Goal: Obtain resource: Obtain resource

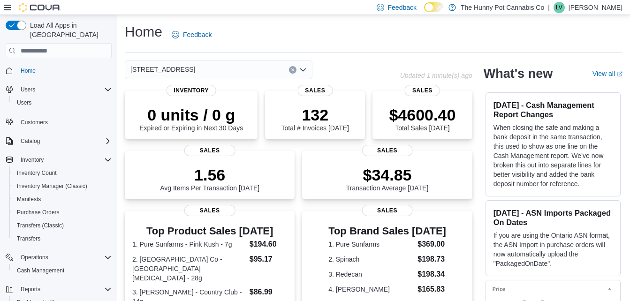
click at [144, 71] on span "[STREET_ADDRESS]" at bounding box center [162, 69] width 65 height 11
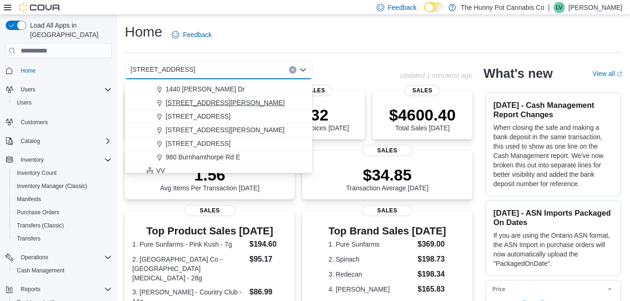
scroll to position [487, 0]
click at [185, 158] on span "980 Burnhamthorpe Rd E" at bounding box center [203, 156] width 75 height 9
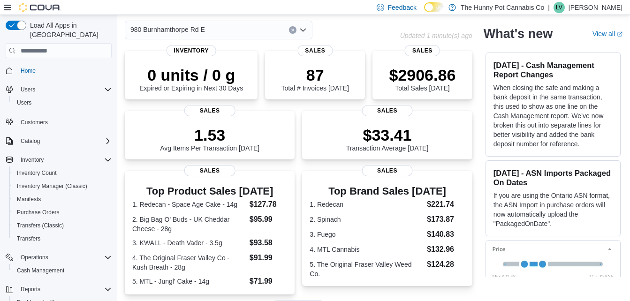
scroll to position [0, 0]
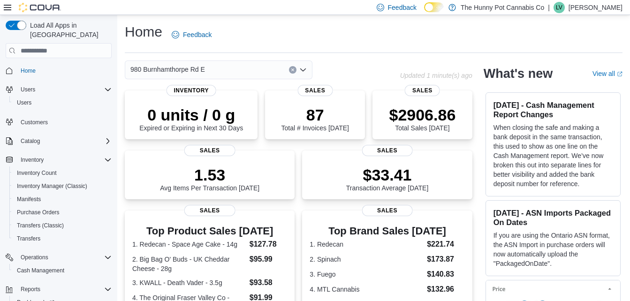
click at [154, 70] on span "980 Burnhamthorpe Rd E" at bounding box center [167, 69] width 75 height 11
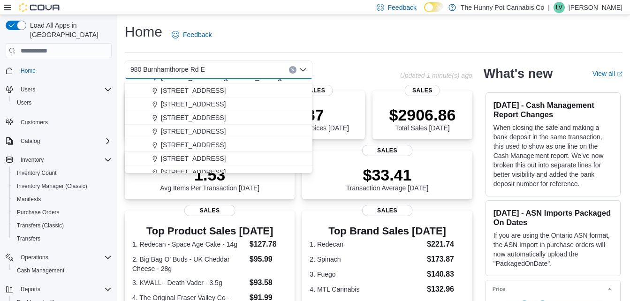
scroll to position [309, 0]
click at [197, 146] on span "[STREET_ADDRESS]" at bounding box center [193, 144] width 65 height 9
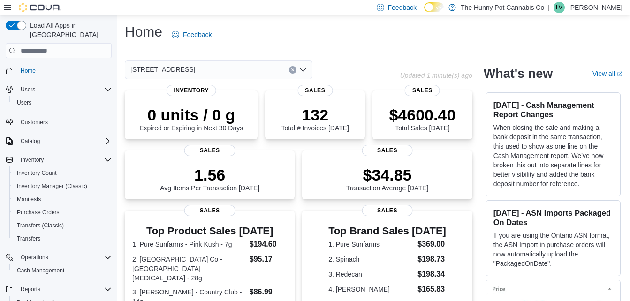
scroll to position [38, 0]
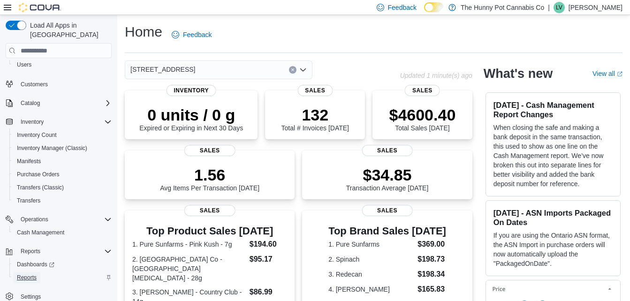
click at [28, 274] on span "Reports" at bounding box center [27, 278] width 20 height 8
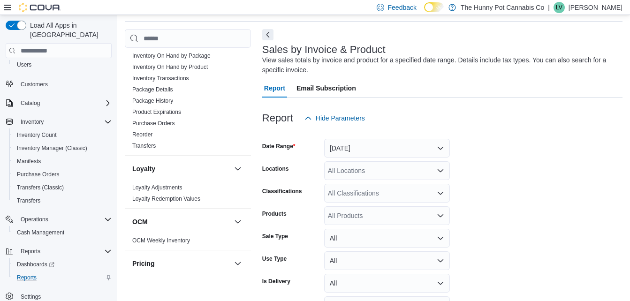
scroll to position [216, 0]
click at [142, 130] on span "Reorder" at bounding box center [188, 134] width 119 height 11
click at [141, 133] on link "Reorder" at bounding box center [142, 135] width 20 height 7
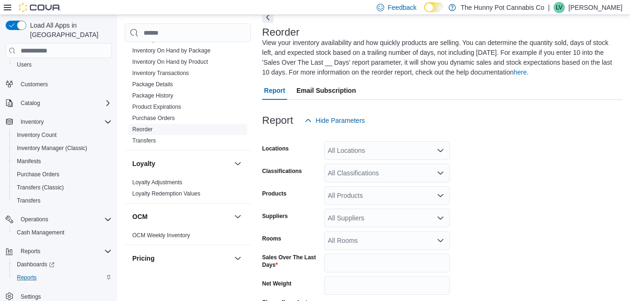
scroll to position [51, 0]
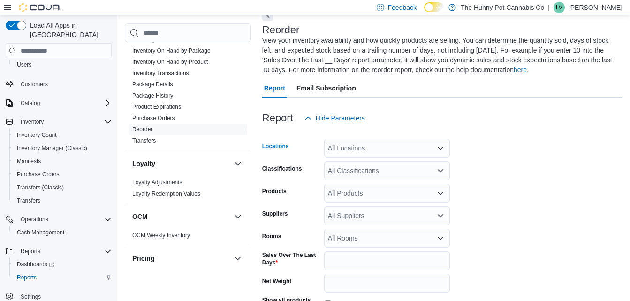
click at [362, 149] on div "All Locations" at bounding box center [387, 148] width 126 height 19
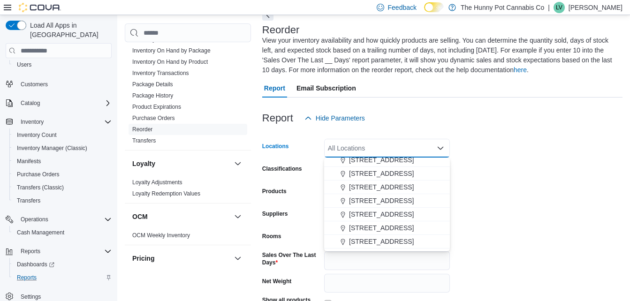
scroll to position [319, 0]
click at [372, 213] on span "[STREET_ADDRESS]" at bounding box center [381, 212] width 65 height 9
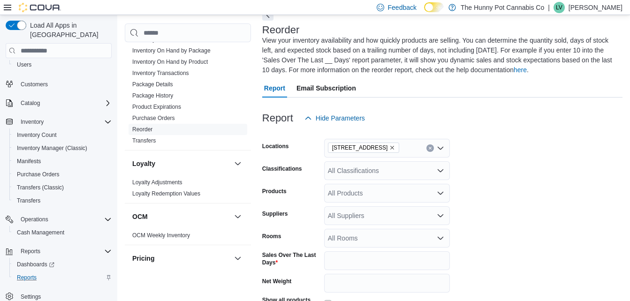
click at [475, 205] on form "Locations [STREET_ADDRESS] Classifications All Classifications Products All Pro…" at bounding box center [442, 244] width 360 height 232
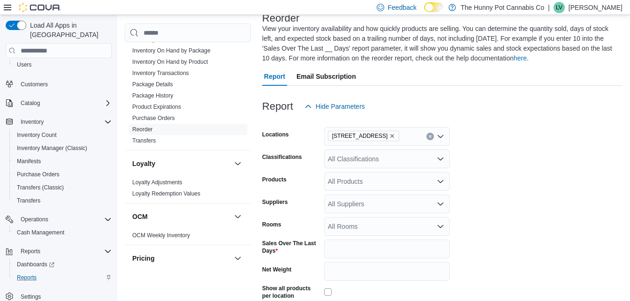
scroll to position [128, 0]
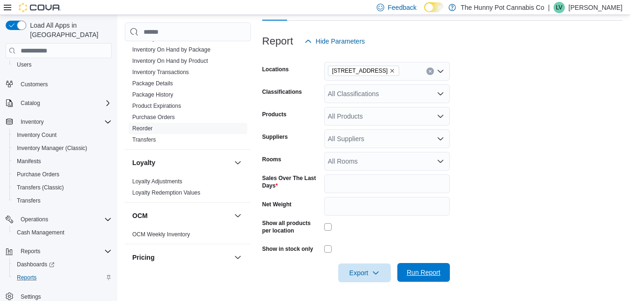
click at [422, 275] on span "Run Report" at bounding box center [424, 272] width 34 height 9
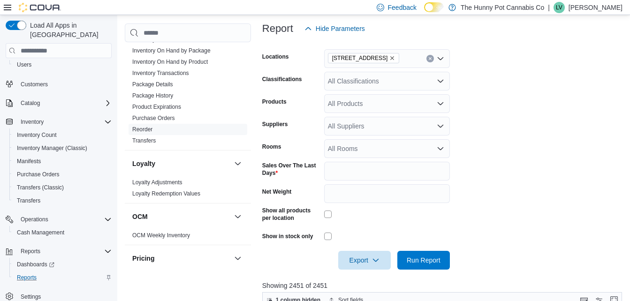
scroll to position [146, 0]
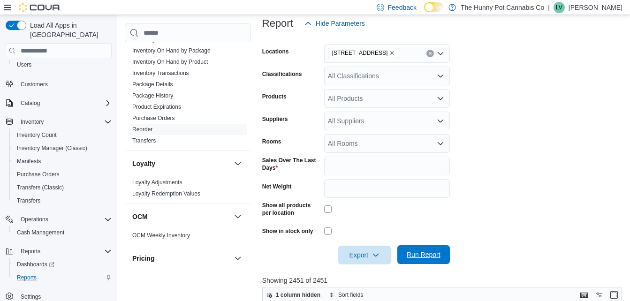
click at [418, 256] on span "Run Report" at bounding box center [424, 254] width 34 height 9
click at [357, 255] on span "Export" at bounding box center [364, 254] width 41 height 19
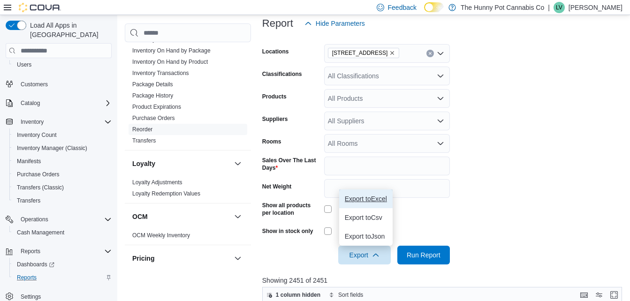
click at [360, 204] on button "Export to Excel" at bounding box center [365, 199] width 53 height 19
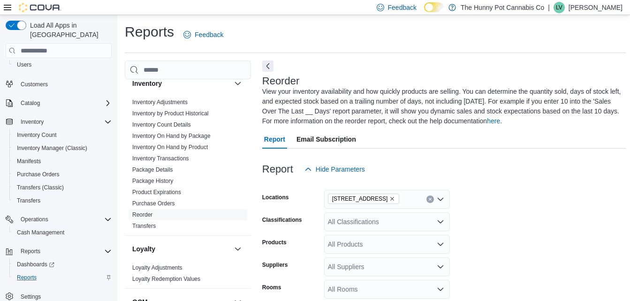
scroll to position [167, 0]
click at [184, 144] on span "Inventory On Hand by Product" at bounding box center [188, 147] width 119 height 11
click at [185, 144] on link "Inventory On Hand by Product" at bounding box center [170, 147] width 76 height 7
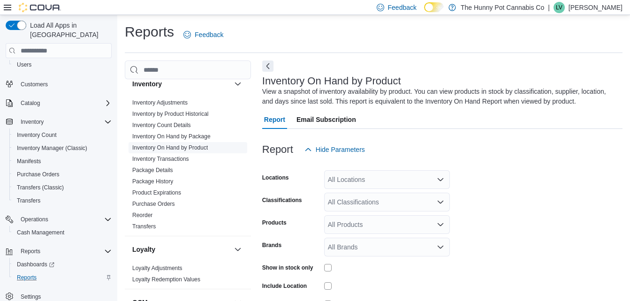
scroll to position [31, 0]
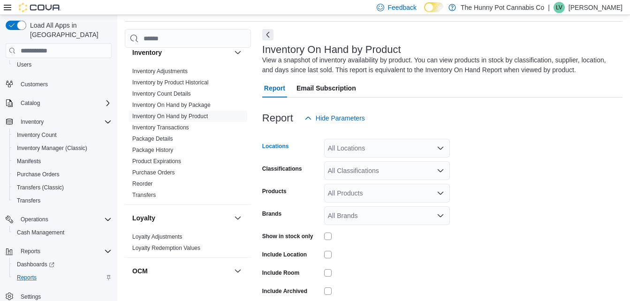
click at [386, 147] on div "All Locations" at bounding box center [387, 148] width 126 height 19
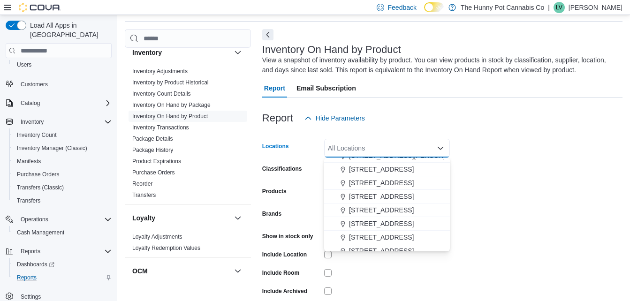
scroll to position [311, 0]
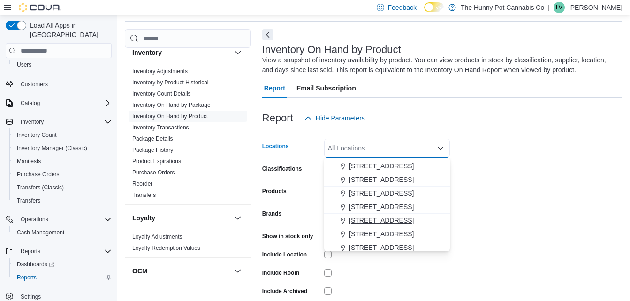
click at [375, 216] on span "[STREET_ADDRESS]" at bounding box center [381, 220] width 65 height 9
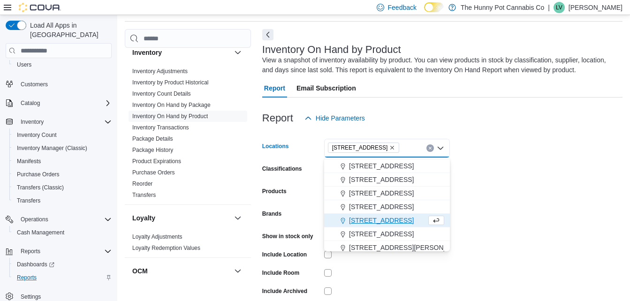
click at [506, 175] on form "Locations [STREET_ADDRESS] Selected. [STREET_ADDRESS] Press Backspace to delete…" at bounding box center [442, 226] width 360 height 197
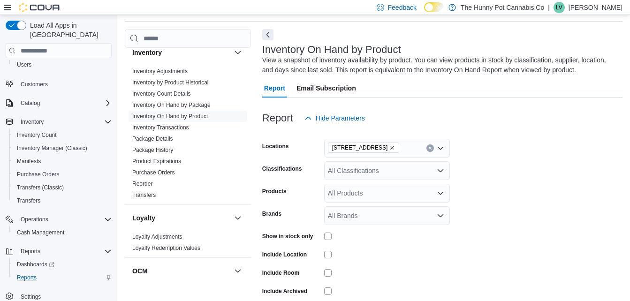
scroll to position [74, 0]
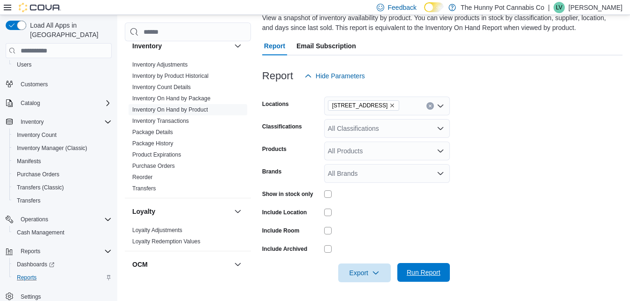
click at [420, 270] on span "Run Report" at bounding box center [424, 272] width 34 height 9
click at [365, 270] on span "Export" at bounding box center [364, 272] width 41 height 19
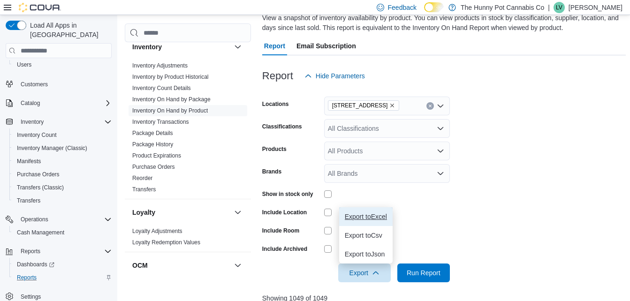
click at [367, 215] on span "Export to Excel" at bounding box center [366, 217] width 42 height 8
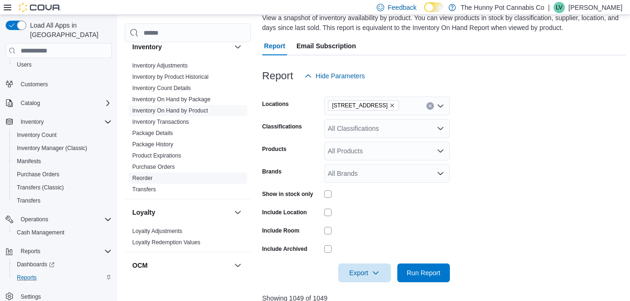
click at [141, 175] on link "Reorder" at bounding box center [142, 178] width 20 height 7
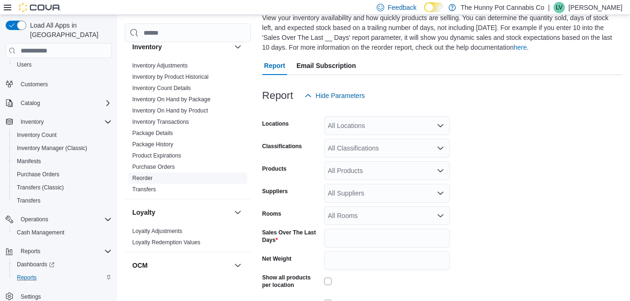
scroll to position [51, 0]
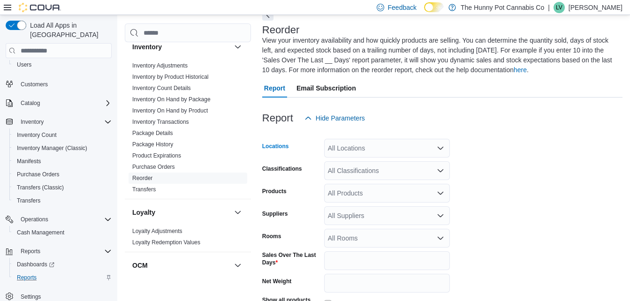
click at [360, 150] on div "All Locations" at bounding box center [387, 148] width 126 height 19
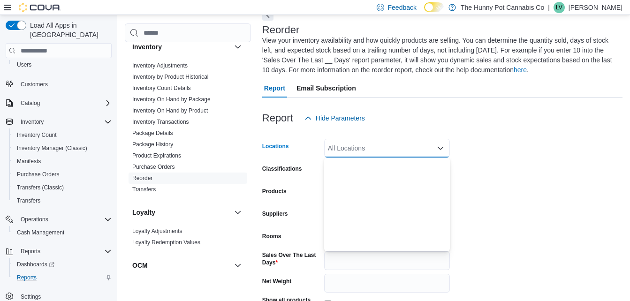
scroll to position [343, 0]
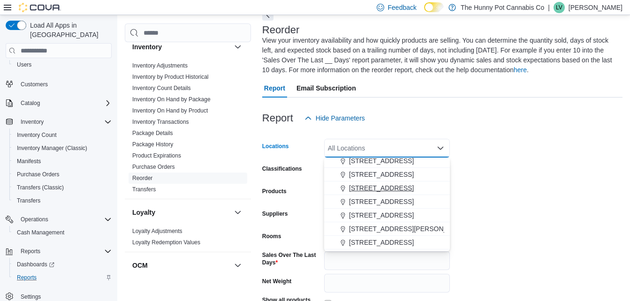
click at [378, 191] on span "[STREET_ADDRESS]" at bounding box center [381, 187] width 65 height 9
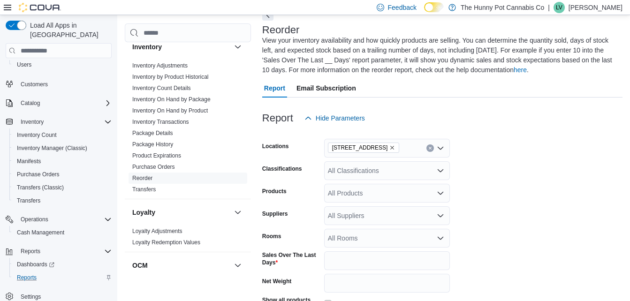
click at [490, 176] on form "Locations [STREET_ADDRESS] Classifications All Classifications Products All Pro…" at bounding box center [442, 244] width 360 height 232
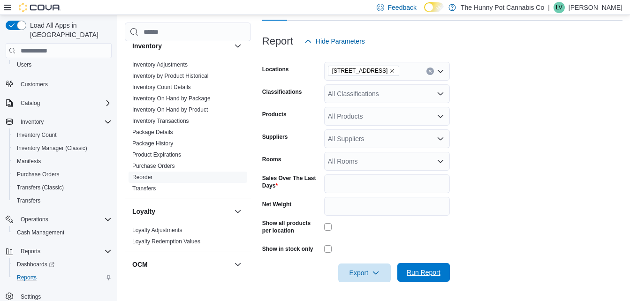
click at [421, 274] on span "Run Report" at bounding box center [424, 272] width 34 height 9
click at [362, 266] on span "Export" at bounding box center [364, 272] width 41 height 19
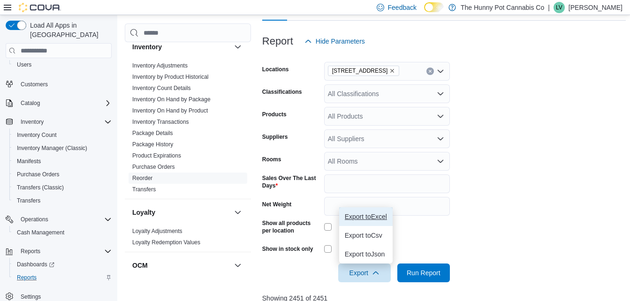
click at [366, 220] on span "Export to Excel" at bounding box center [366, 217] width 42 height 8
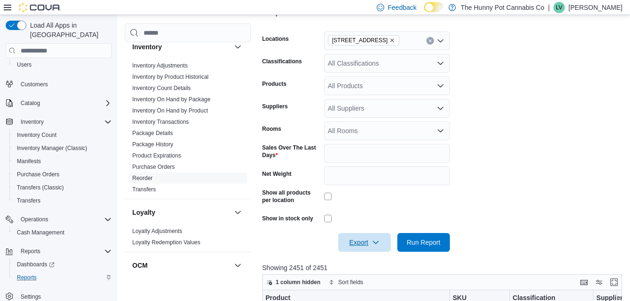
scroll to position [169, 0]
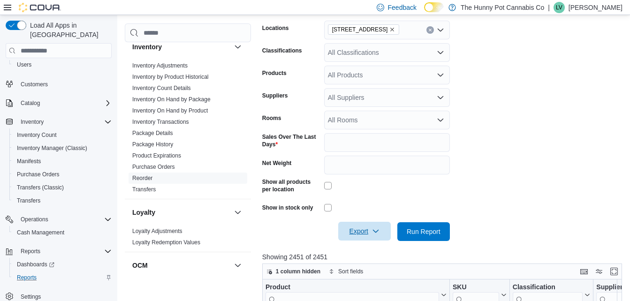
click at [359, 228] on span "Export" at bounding box center [364, 231] width 41 height 19
click at [366, 179] on span "Export to Excel" at bounding box center [366, 176] width 42 height 8
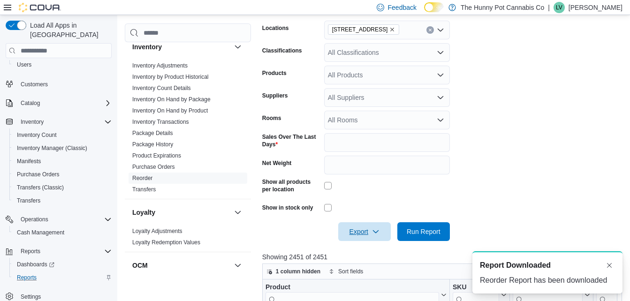
scroll to position [0, 0]
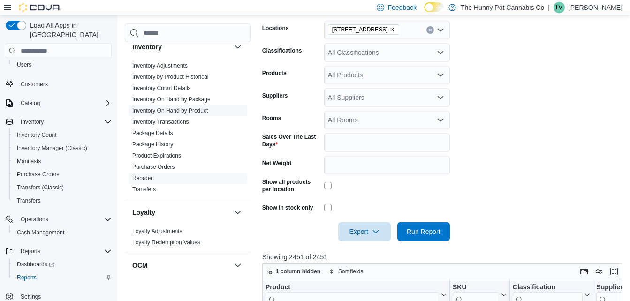
click at [170, 109] on link "Inventory On Hand by Product" at bounding box center [170, 110] width 76 height 7
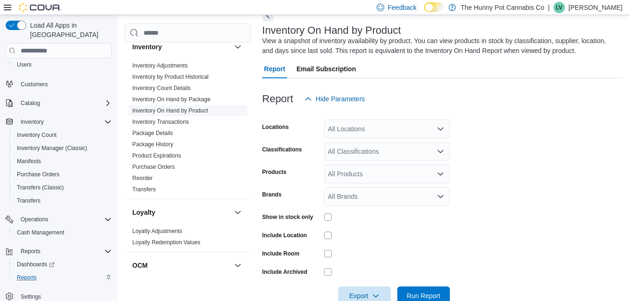
scroll to position [31, 0]
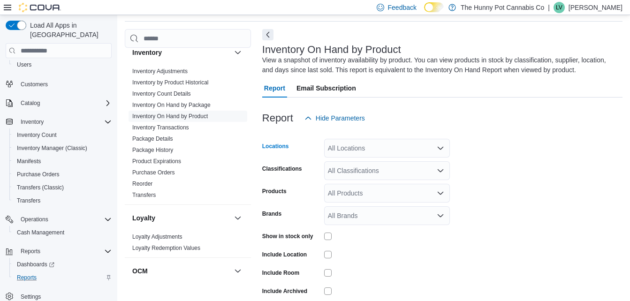
click at [360, 153] on div "All Locations" at bounding box center [387, 148] width 126 height 19
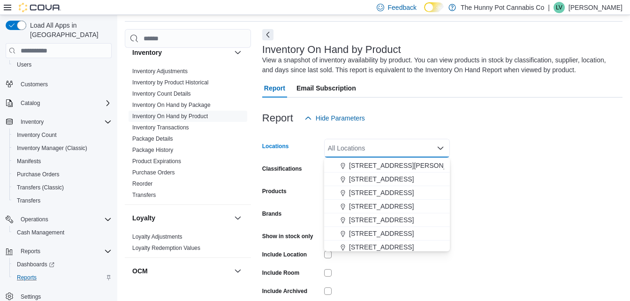
scroll to position [302, 0]
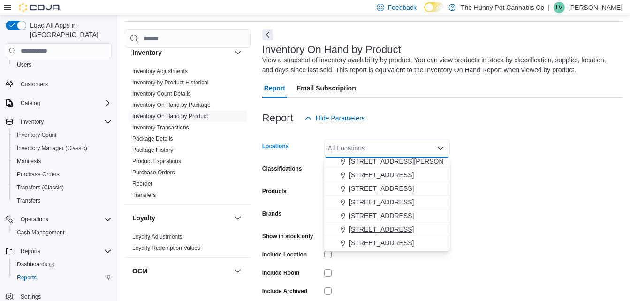
click at [371, 227] on span "[STREET_ADDRESS]" at bounding box center [381, 229] width 65 height 9
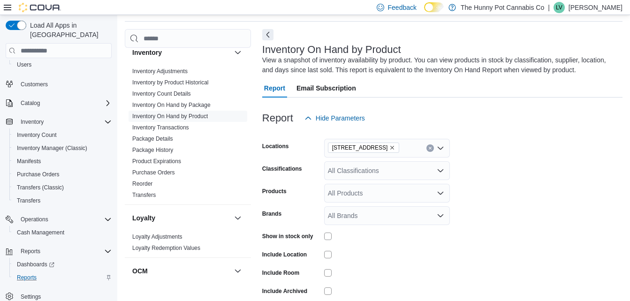
click at [486, 213] on form "Locations [STREET_ADDRESS] Classifications All Classifications Products All Pro…" at bounding box center [442, 226] width 360 height 197
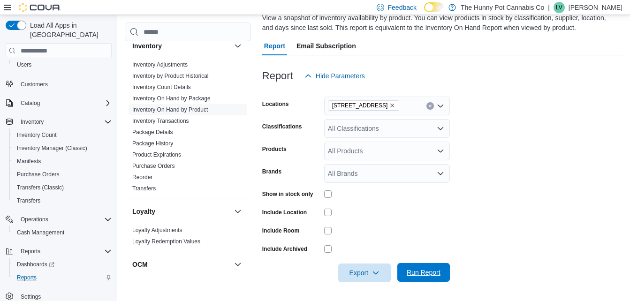
click at [422, 270] on span "Run Report" at bounding box center [424, 272] width 34 height 9
click at [357, 272] on span "Export" at bounding box center [364, 272] width 41 height 19
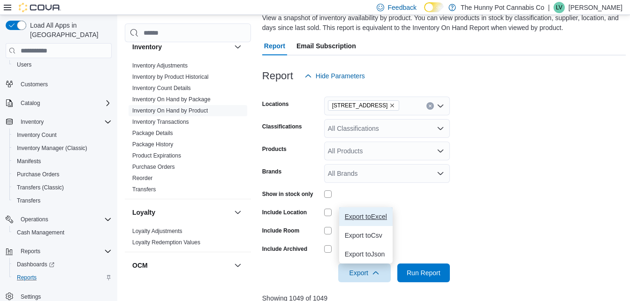
click at [357, 213] on button "Export to Excel" at bounding box center [365, 216] width 53 height 19
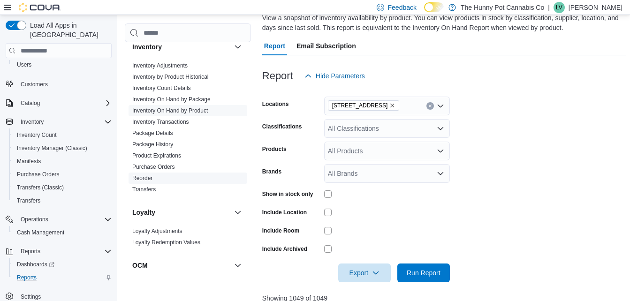
click at [143, 176] on link "Reorder" at bounding box center [142, 178] width 20 height 7
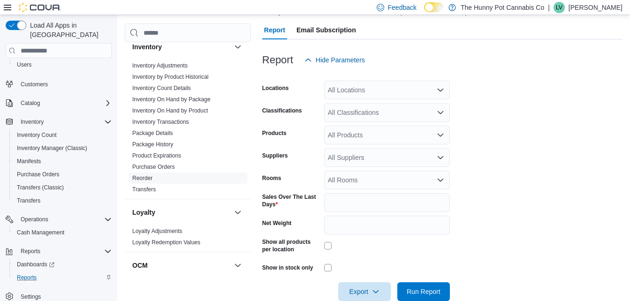
scroll to position [110, 0]
click at [368, 88] on div "All Locations" at bounding box center [387, 89] width 126 height 19
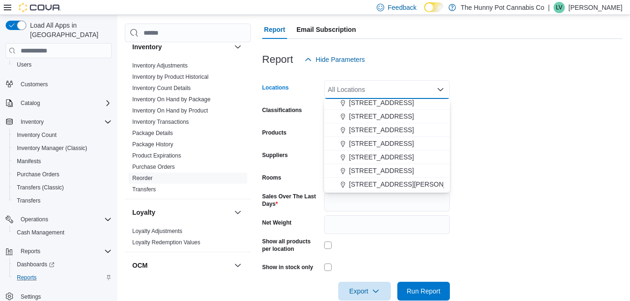
scroll to position [337, 0]
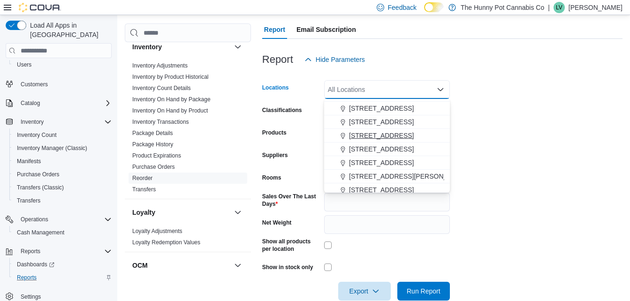
click at [379, 141] on button "[STREET_ADDRESS]" at bounding box center [387, 136] width 126 height 14
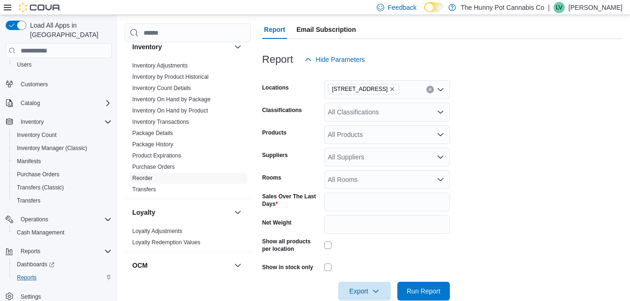
click at [509, 146] on form "Locations [STREET_ADDRESS] Classifications All Classifications Products All Pro…" at bounding box center [442, 185] width 360 height 232
click at [341, 200] on input "*" at bounding box center [387, 202] width 126 height 19
click at [509, 212] on form "Locations [STREET_ADDRESS] Classifications All Classifications Products All Pro…" at bounding box center [442, 185] width 360 height 232
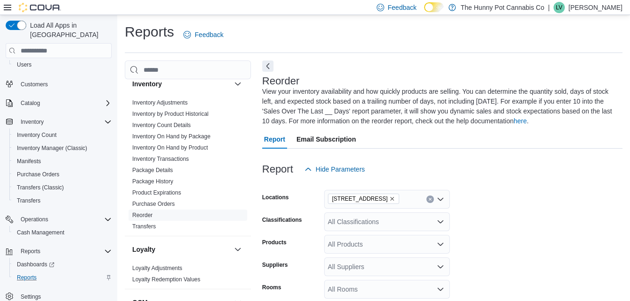
scroll to position [128, 0]
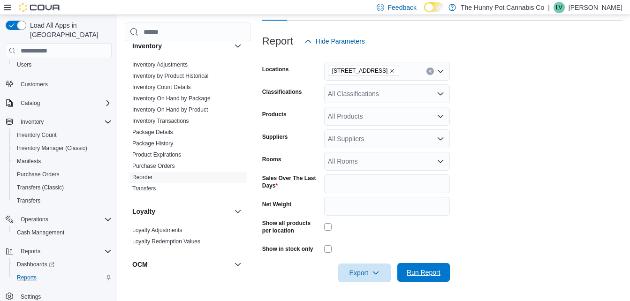
click at [426, 272] on span "Run Report" at bounding box center [424, 272] width 34 height 9
click at [358, 271] on span "Export" at bounding box center [364, 272] width 41 height 19
click at [410, 267] on span "Run Report" at bounding box center [423, 272] width 41 height 19
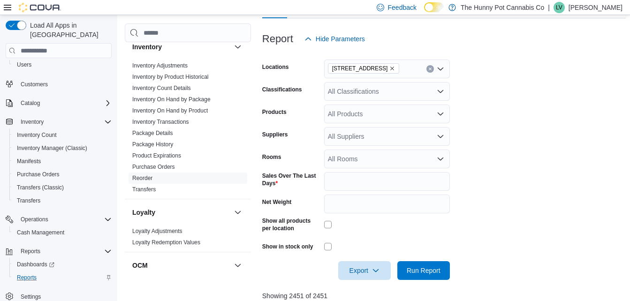
scroll to position [131, 0]
click at [359, 266] on span "Export" at bounding box center [364, 269] width 41 height 19
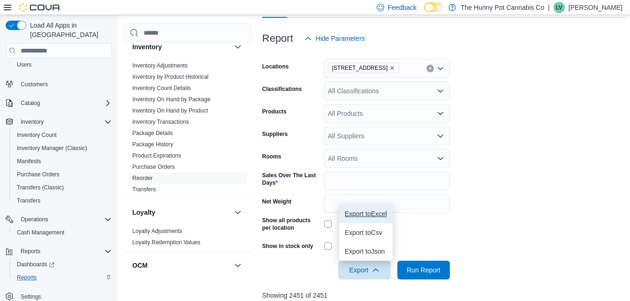
click at [366, 206] on button "Export to Excel" at bounding box center [365, 214] width 53 height 19
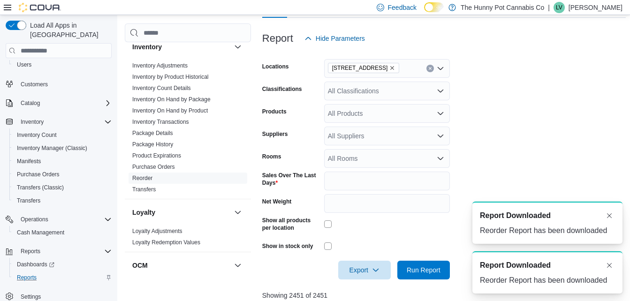
scroll to position [0, 0]
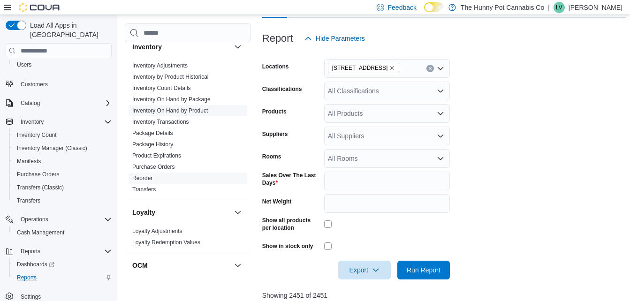
click at [183, 109] on link "Inventory On Hand by Product" at bounding box center [170, 110] width 76 height 7
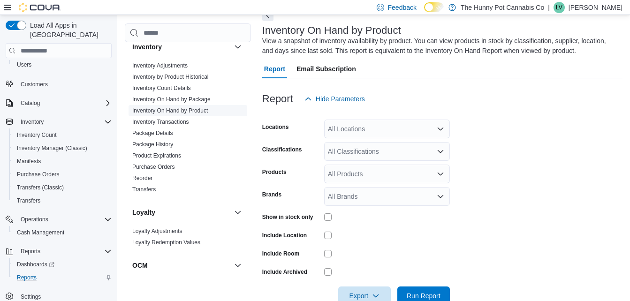
scroll to position [31, 0]
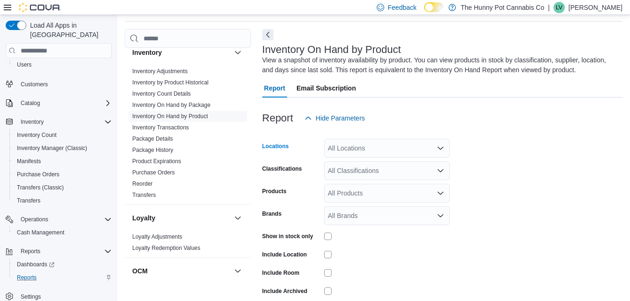
click at [380, 141] on div "All Locations" at bounding box center [387, 148] width 126 height 19
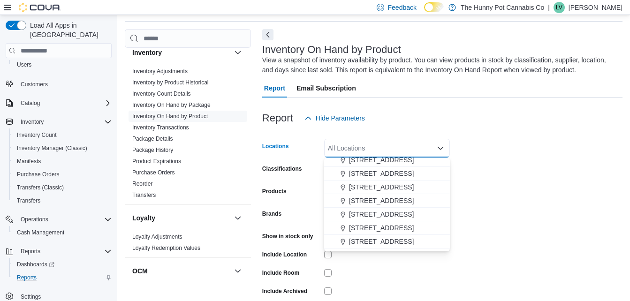
scroll to position [328, 0]
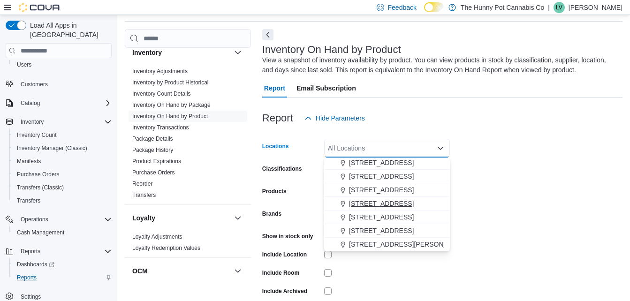
click at [372, 204] on span "[STREET_ADDRESS]" at bounding box center [381, 203] width 65 height 9
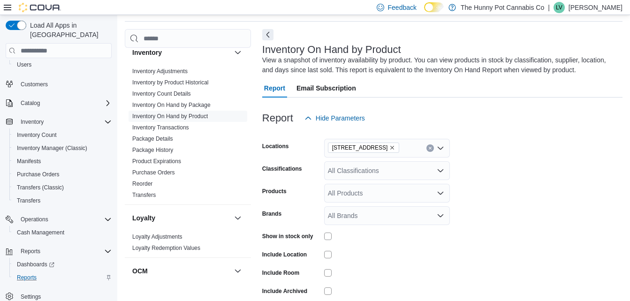
click at [480, 210] on form "Locations [STREET_ADDRESS] Classifications All Classifications Products All Pro…" at bounding box center [442, 226] width 360 height 197
click at [429, 147] on icon "Clear input" at bounding box center [430, 148] width 4 height 4
click at [504, 167] on form "Locations All Locations Classifications All Classifications Products All Produc…" at bounding box center [442, 226] width 360 height 197
click at [391, 149] on div "All Locations" at bounding box center [387, 148] width 126 height 19
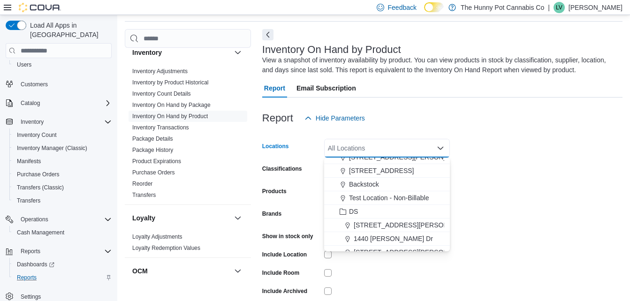
scroll to position [408, 0]
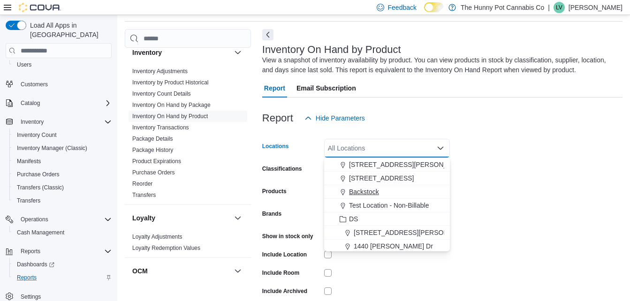
click at [372, 190] on span "Backstock" at bounding box center [364, 191] width 30 height 9
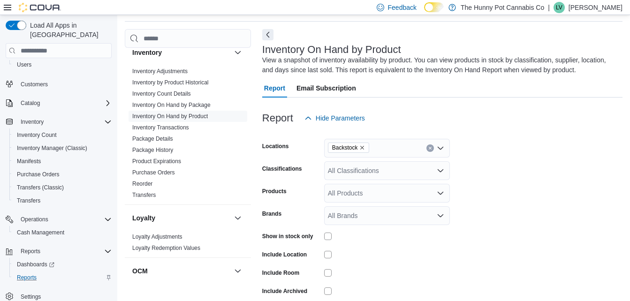
click at [506, 190] on form "Locations Backstock Classifications All Classifications Products All Products B…" at bounding box center [442, 226] width 360 height 197
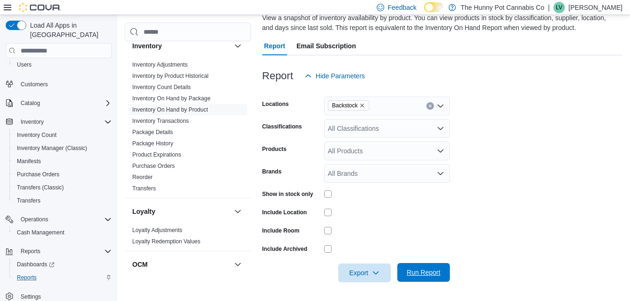
click at [412, 273] on span "Run Report" at bounding box center [424, 272] width 34 height 9
click at [361, 272] on span "Export" at bounding box center [364, 272] width 41 height 19
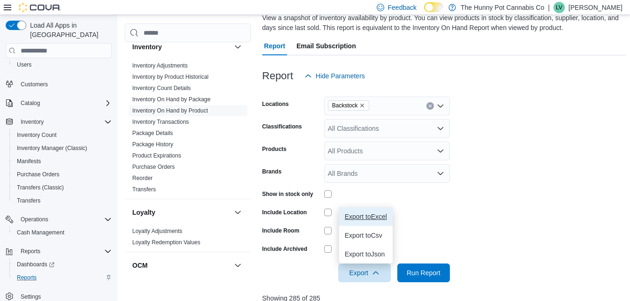
click at [356, 220] on span "Export to Excel" at bounding box center [366, 217] width 42 height 8
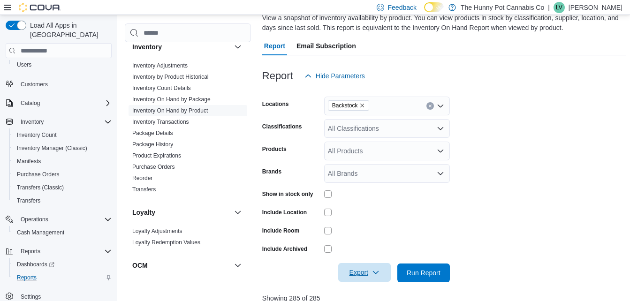
click at [352, 269] on span "Export" at bounding box center [364, 272] width 41 height 19
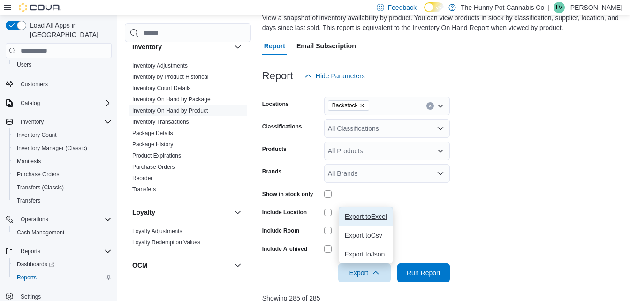
click at [359, 220] on span "Export to Excel" at bounding box center [366, 217] width 42 height 8
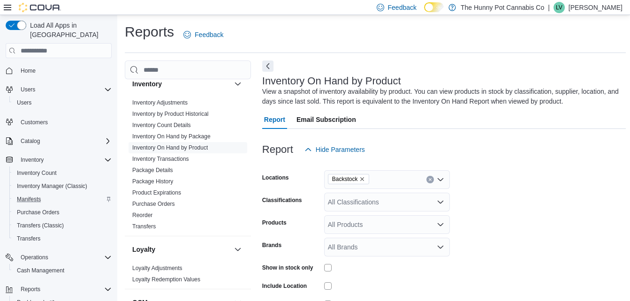
scroll to position [38, 0]
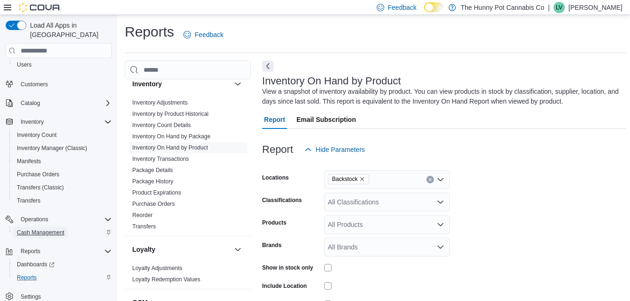
click at [51, 229] on span "Cash Management" at bounding box center [40, 233] width 47 height 8
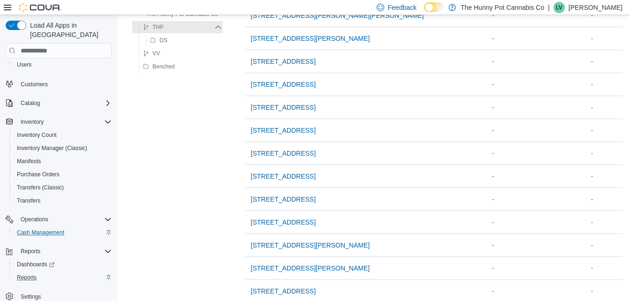
scroll to position [765, 0]
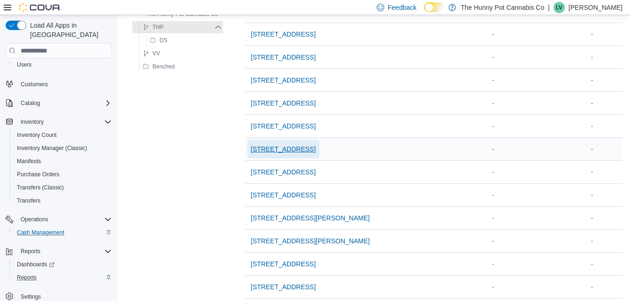
click at [274, 151] on span "[STREET_ADDRESS]" at bounding box center [283, 148] width 65 height 9
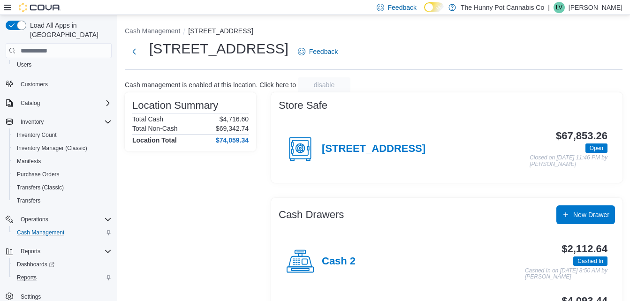
scroll to position [54, 0]
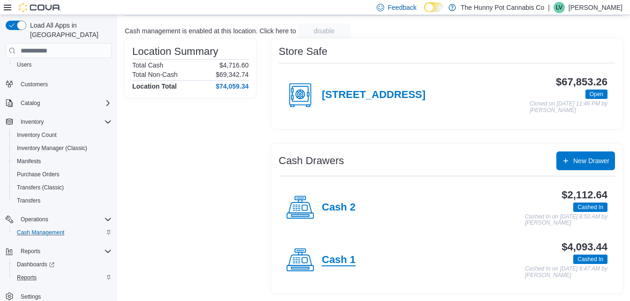
click at [341, 260] on h4 "Cash 1" at bounding box center [339, 260] width 34 height 12
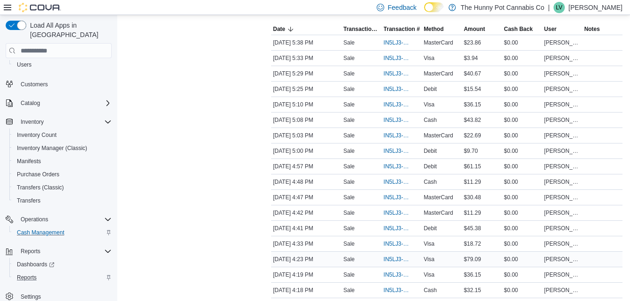
scroll to position [193, 0]
click at [391, 212] on span "IN5LJ3-6150311" at bounding box center [397, 213] width 27 height 8
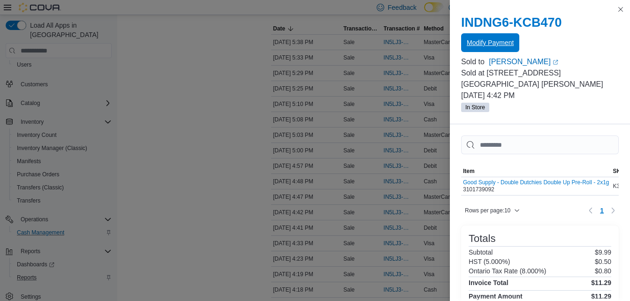
click at [486, 34] on span "Modify Payment" at bounding box center [490, 42] width 47 height 19
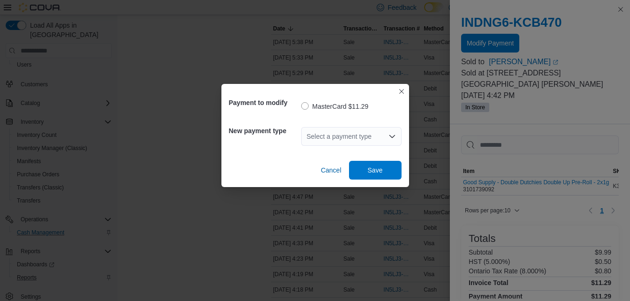
click at [329, 136] on div "Select a payment type" at bounding box center [351, 136] width 100 height 19
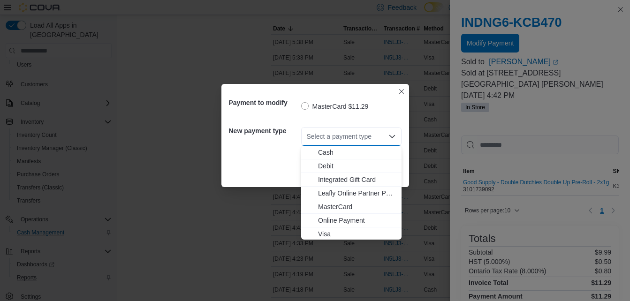
click at [330, 167] on span "Debit" at bounding box center [357, 165] width 78 height 9
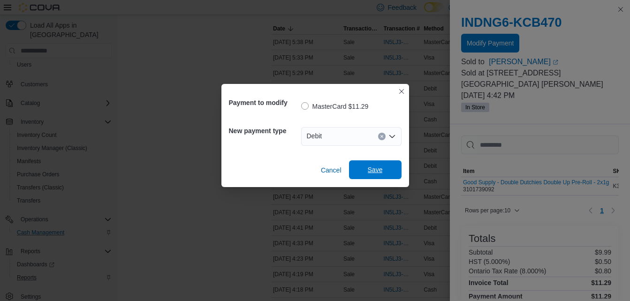
click at [373, 166] on span "Save" at bounding box center [375, 169] width 15 height 9
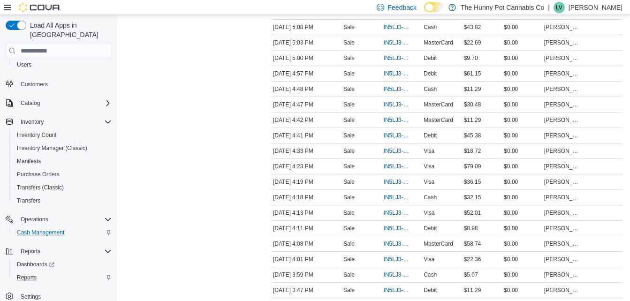
scroll to position [220, 0]
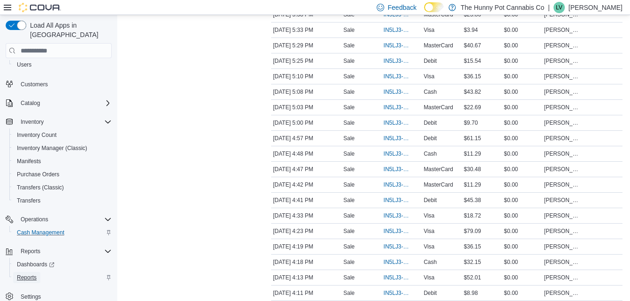
click at [26, 272] on span "Reports" at bounding box center [27, 277] width 20 height 11
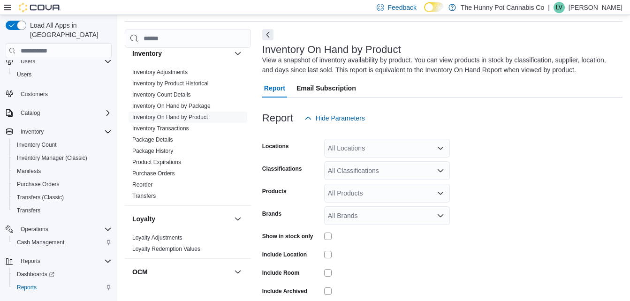
scroll to position [194, 0]
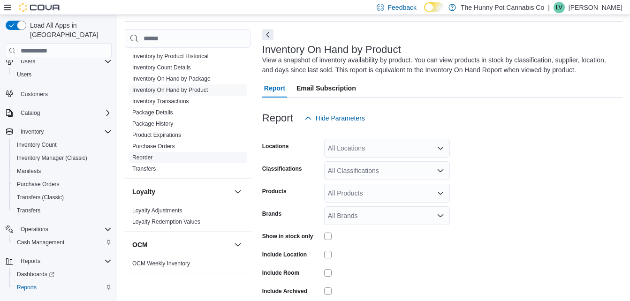
click at [141, 156] on link "Reorder" at bounding box center [142, 157] width 20 height 7
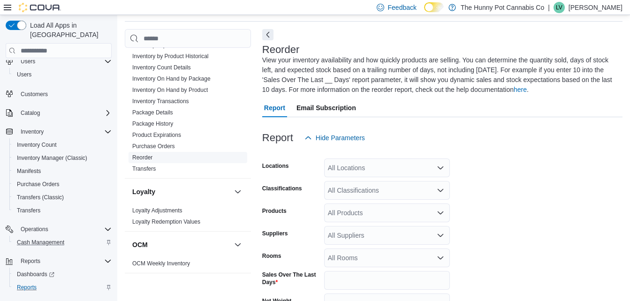
scroll to position [51, 0]
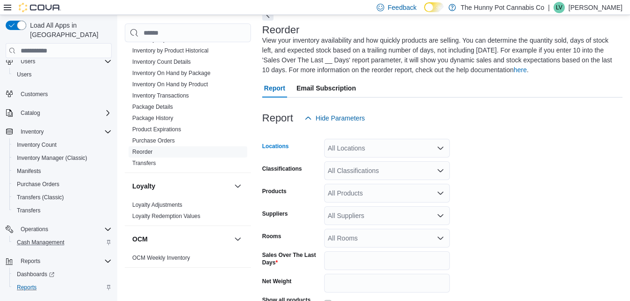
click at [392, 149] on div "All Locations" at bounding box center [387, 148] width 126 height 19
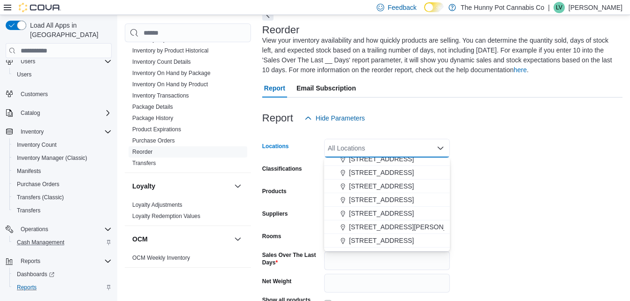
scroll to position [345, 0]
click at [377, 189] on span "[STREET_ADDRESS]" at bounding box center [381, 186] width 65 height 9
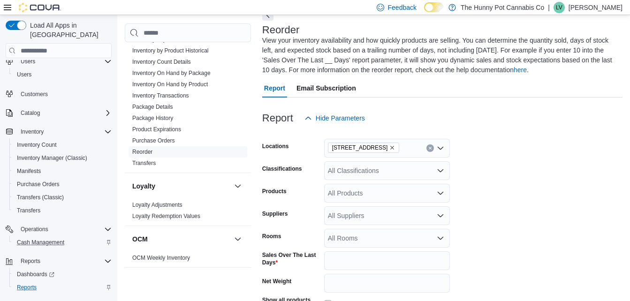
click at [475, 192] on form "Locations [STREET_ADDRESS] Classifications All Classifications Products All Pro…" at bounding box center [442, 244] width 360 height 232
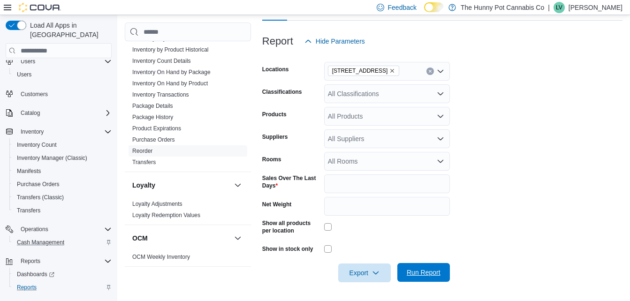
click at [420, 276] on span "Run Report" at bounding box center [424, 272] width 34 height 9
click at [340, 267] on button "Export" at bounding box center [364, 272] width 53 height 19
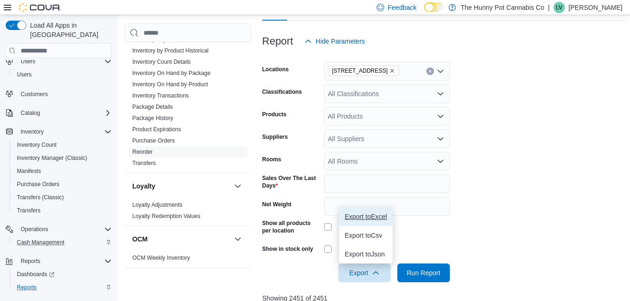
click at [359, 215] on span "Export to Excel" at bounding box center [366, 217] width 42 height 8
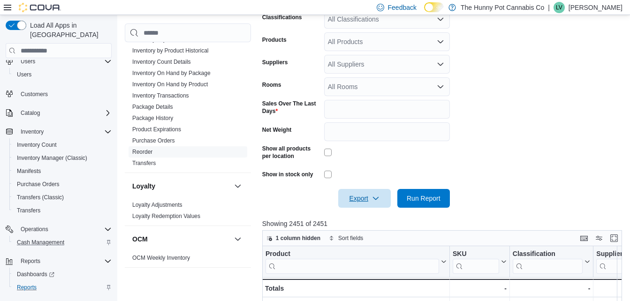
scroll to position [205, 0]
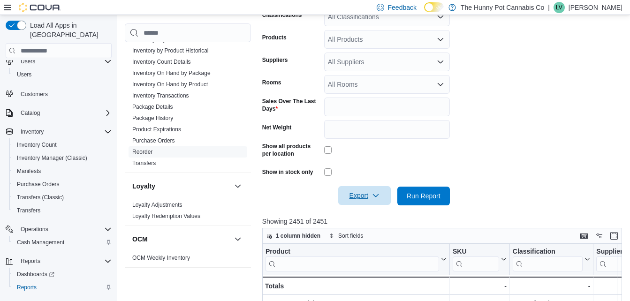
click at [356, 194] on span "Export" at bounding box center [364, 195] width 41 height 19
click at [360, 211] on span "Export to Excel" at bounding box center [366, 215] width 42 height 8
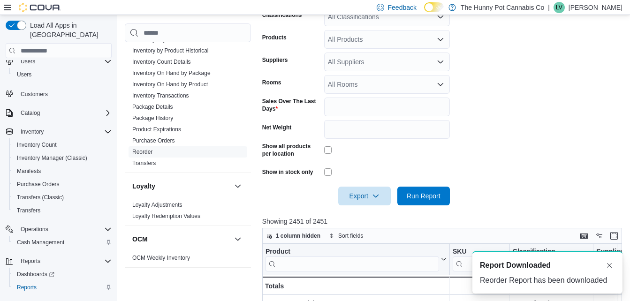
scroll to position [0, 0]
click at [548, 274] on div "A new notification appears Report Downloaded Reorder Report has been downloaded" at bounding box center [547, 272] width 150 height 42
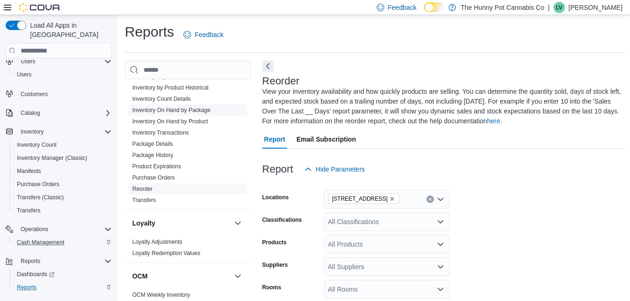
click at [167, 115] on span "Inventory On Hand by Package" at bounding box center [188, 110] width 119 height 11
click at [167, 122] on link "Inventory On Hand by Product" at bounding box center [170, 121] width 76 height 7
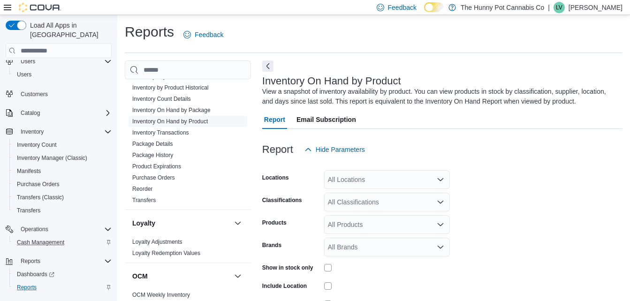
scroll to position [31, 0]
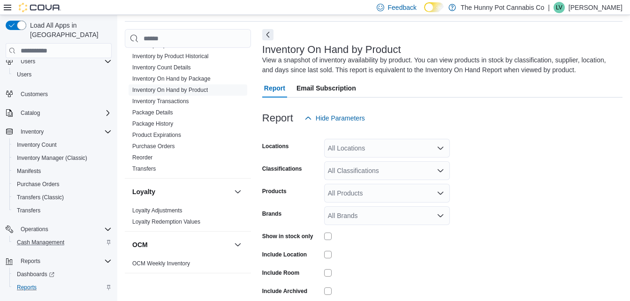
click at [375, 153] on div "All Locations" at bounding box center [387, 148] width 126 height 19
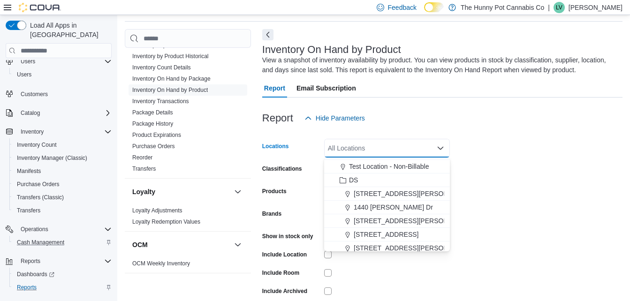
scroll to position [383, 0]
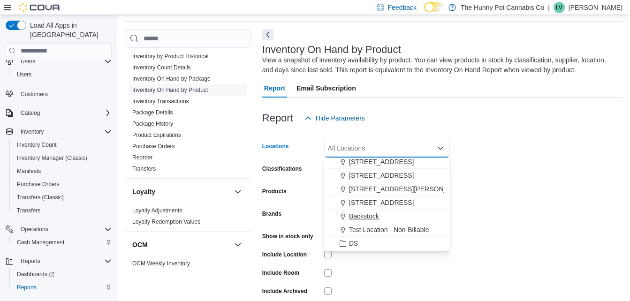
click at [368, 219] on span "Backstock" at bounding box center [364, 216] width 30 height 9
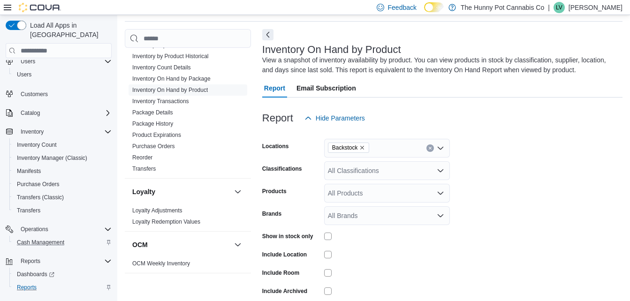
click at [531, 193] on form "Locations Backstock Classifications All Classifications Products All Products B…" at bounding box center [442, 226] width 360 height 197
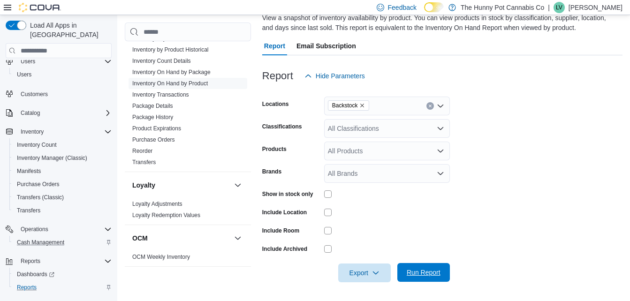
click at [410, 274] on span "Run Report" at bounding box center [424, 272] width 34 height 9
click at [354, 274] on span "Export" at bounding box center [364, 272] width 41 height 19
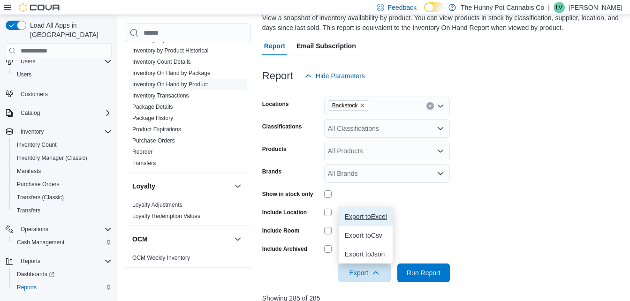
click at [355, 222] on button "Export to Excel" at bounding box center [365, 216] width 53 height 19
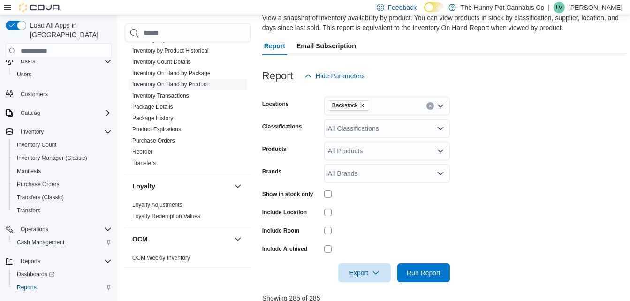
click at [601, 103] on form "Locations Backstock Classifications All Classifications Products All Products B…" at bounding box center [444, 183] width 364 height 197
click at [593, 74] on div "Report Hide Parameters" at bounding box center [444, 76] width 364 height 19
click at [361, 274] on span "Export" at bounding box center [364, 272] width 41 height 19
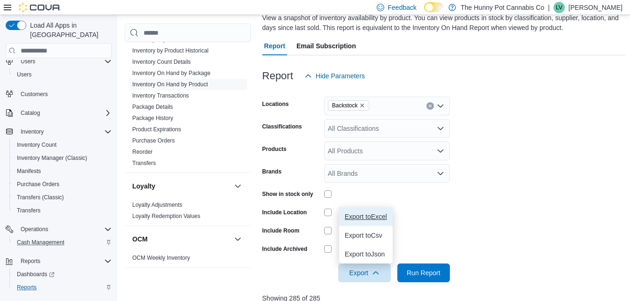
click at [359, 221] on button "Export to Excel" at bounding box center [365, 216] width 53 height 19
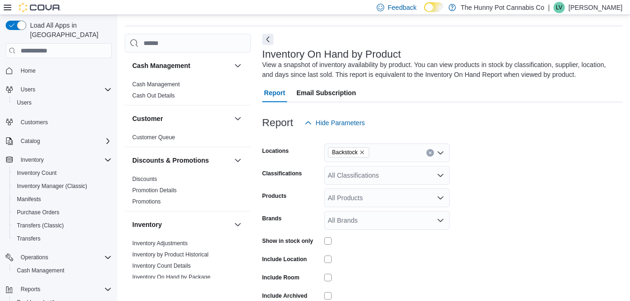
scroll to position [31, 0]
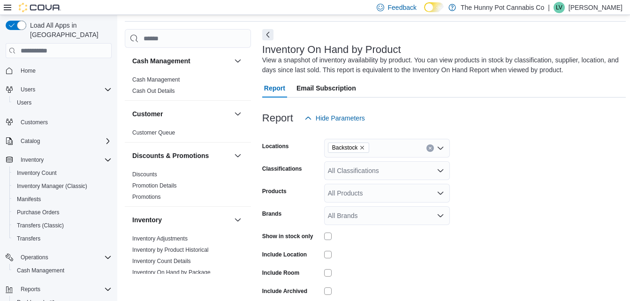
click at [500, 135] on div at bounding box center [444, 133] width 364 height 11
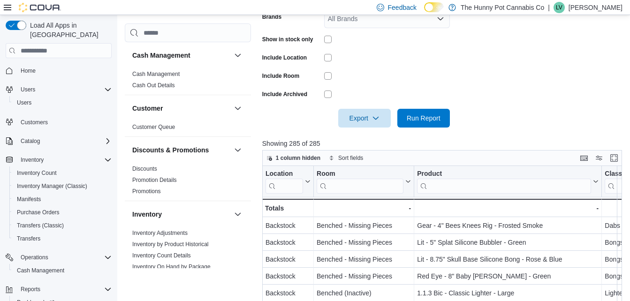
scroll to position [249, 0]
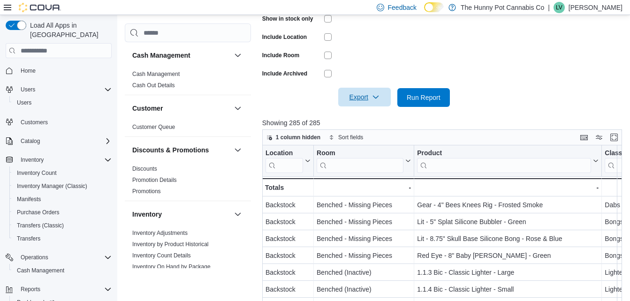
click at [371, 93] on span "Export" at bounding box center [364, 97] width 41 height 19
click at [377, 116] on span "Export to Excel" at bounding box center [366, 117] width 42 height 8
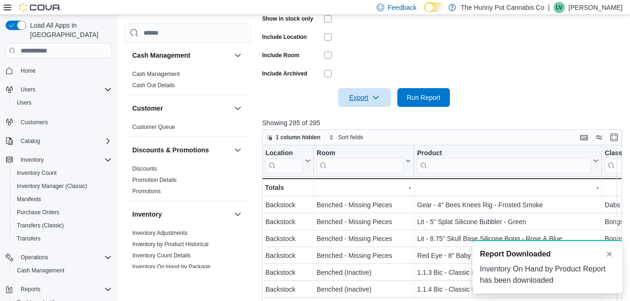
scroll to position [0, 0]
